Goal: Information Seeking & Learning: Learn about a topic

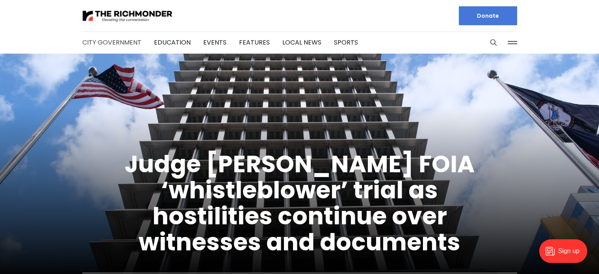
click at [119, 44] on link "City Government" at bounding box center [111, 42] width 59 height 9
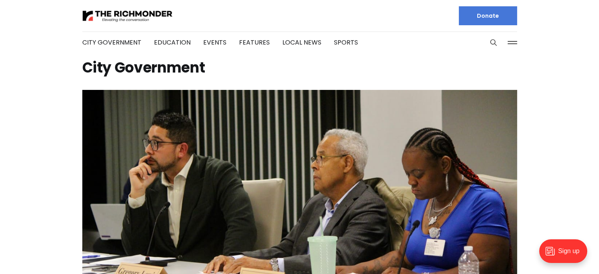
click at [288, 66] on h1 "City Government" at bounding box center [299, 67] width 435 height 13
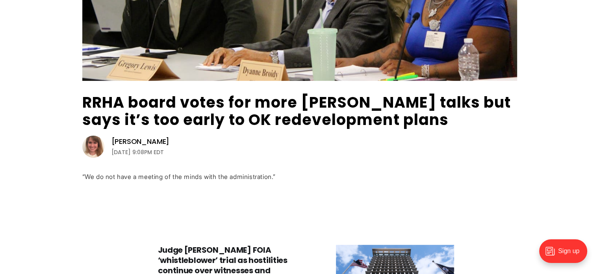
scroll to position [205, 0]
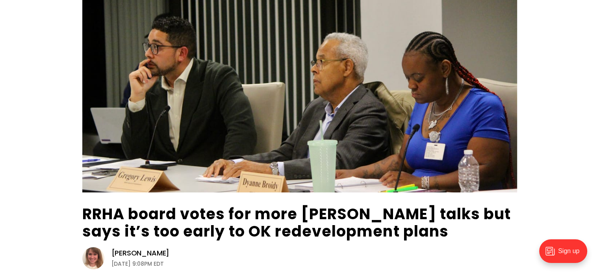
scroll to position [0, 0]
